Goal: Task Accomplishment & Management: Complete application form

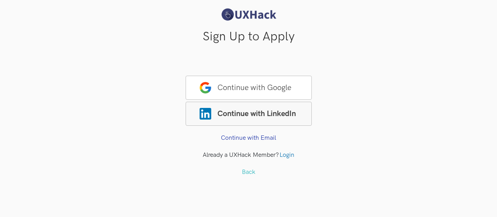
click at [296, 112] on span "Continue with LinkedIn" at bounding box center [249, 114] width 126 height 24
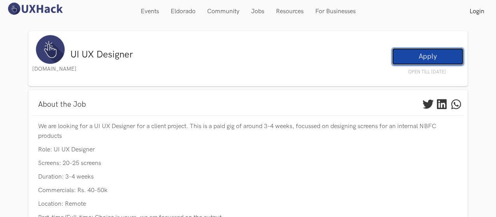
click at [429, 57] on link "Apply" at bounding box center [428, 56] width 72 height 17
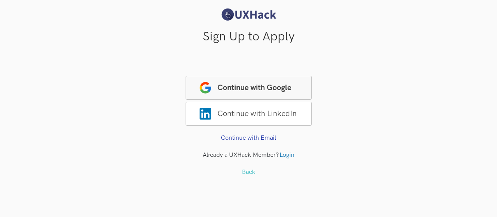
click at [273, 92] on span "Continue with Google" at bounding box center [249, 88] width 126 height 24
